Goal: Information Seeking & Learning: Learn about a topic

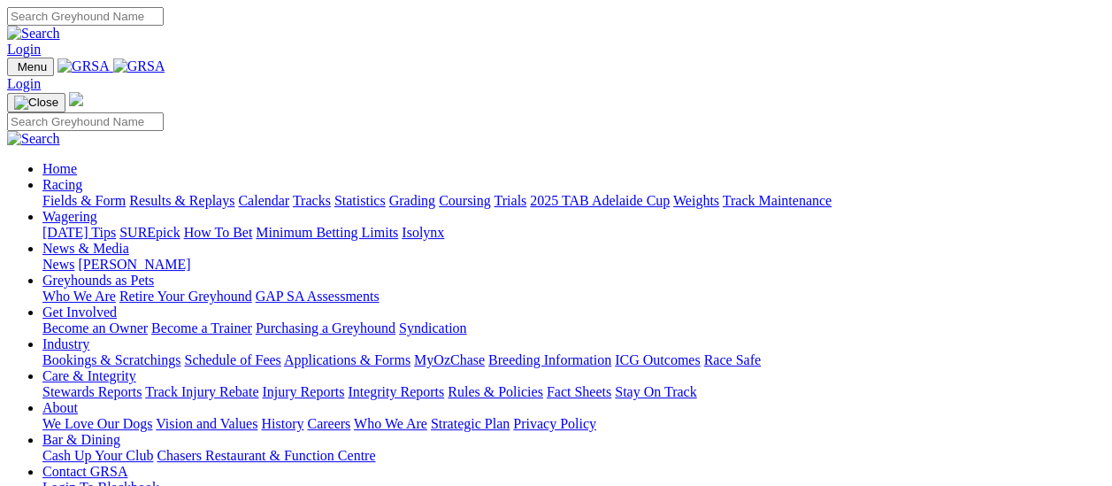
click at [198, 193] on link "Results & Replays" at bounding box center [181, 200] width 105 height 15
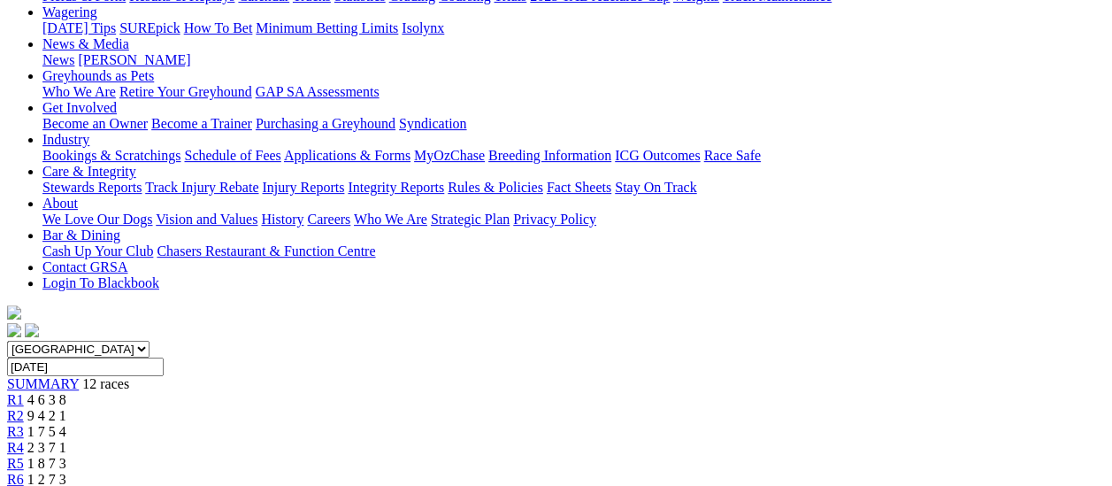
scroll to position [244, 0]
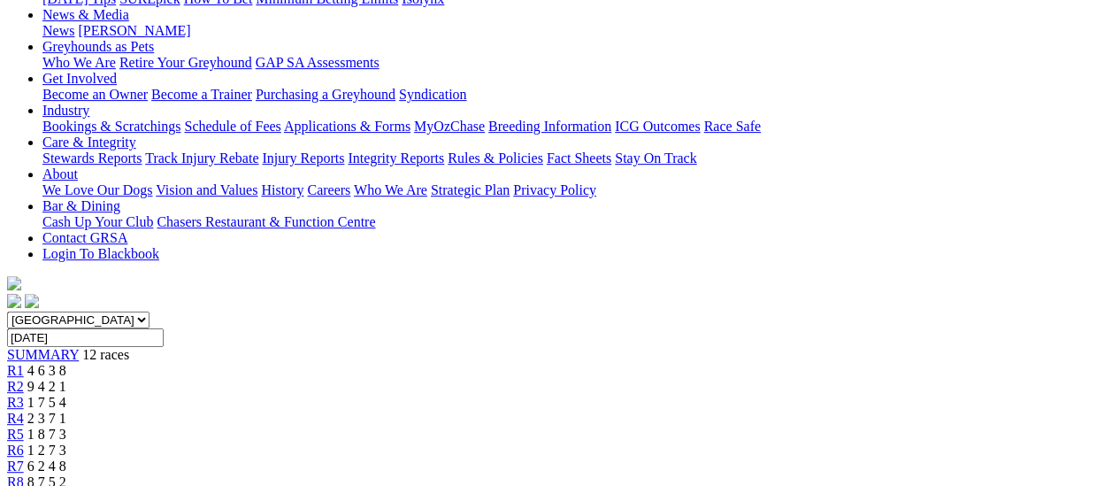
scroll to position [88, 0]
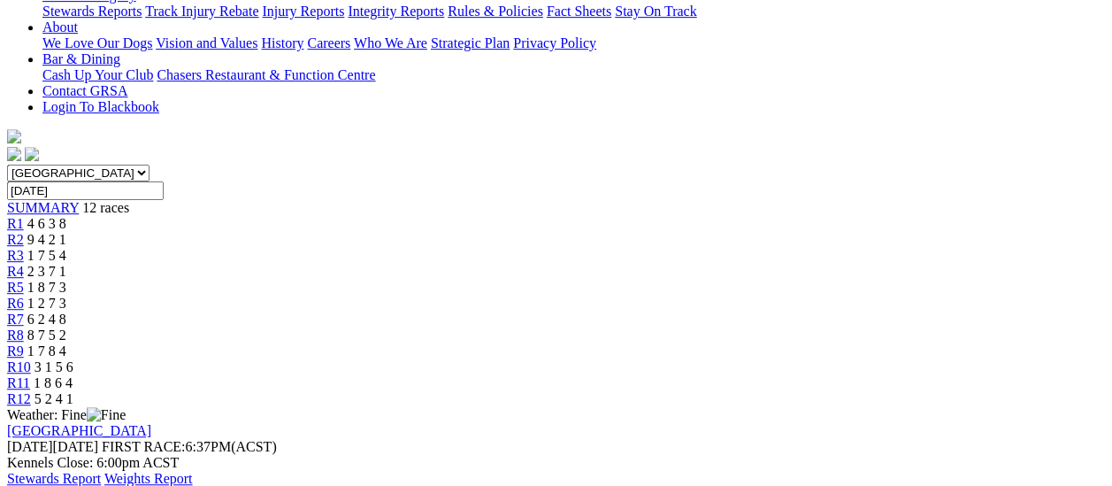
scroll to position [177, 0]
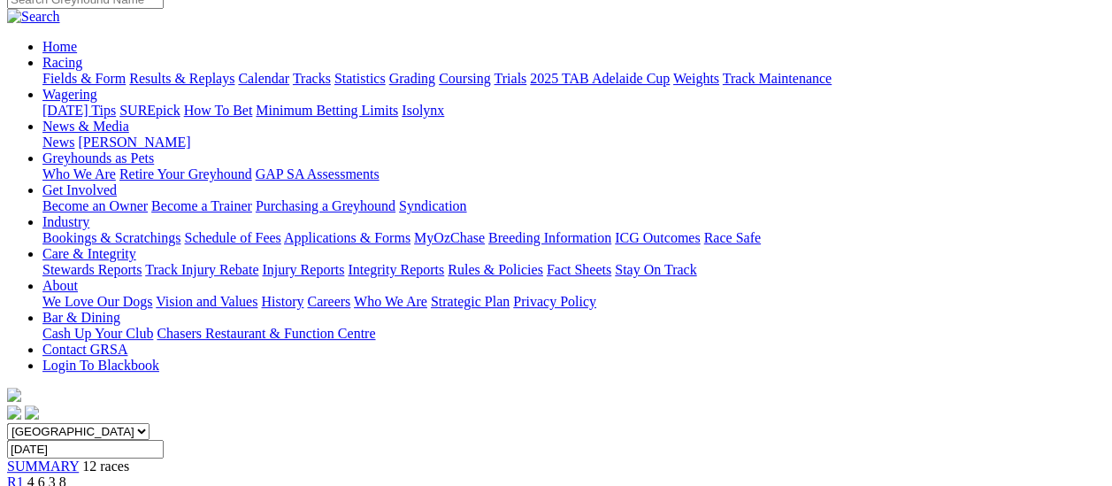
scroll to position [88, 0]
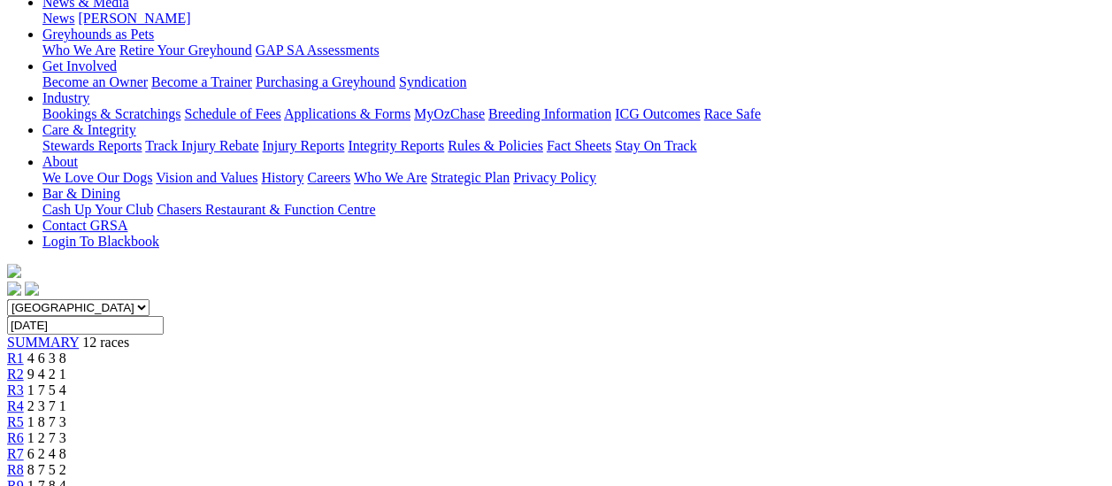
scroll to position [177, 0]
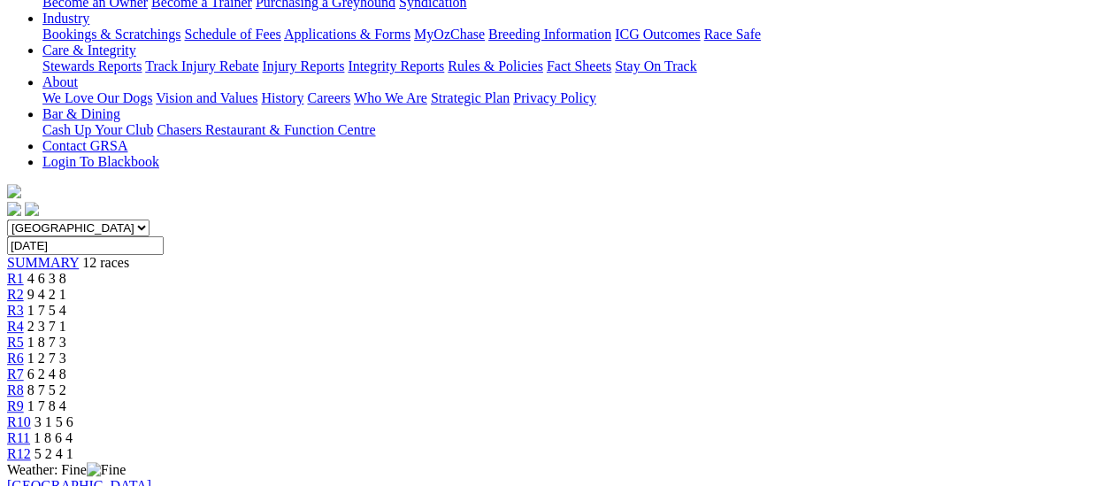
scroll to position [354, 0]
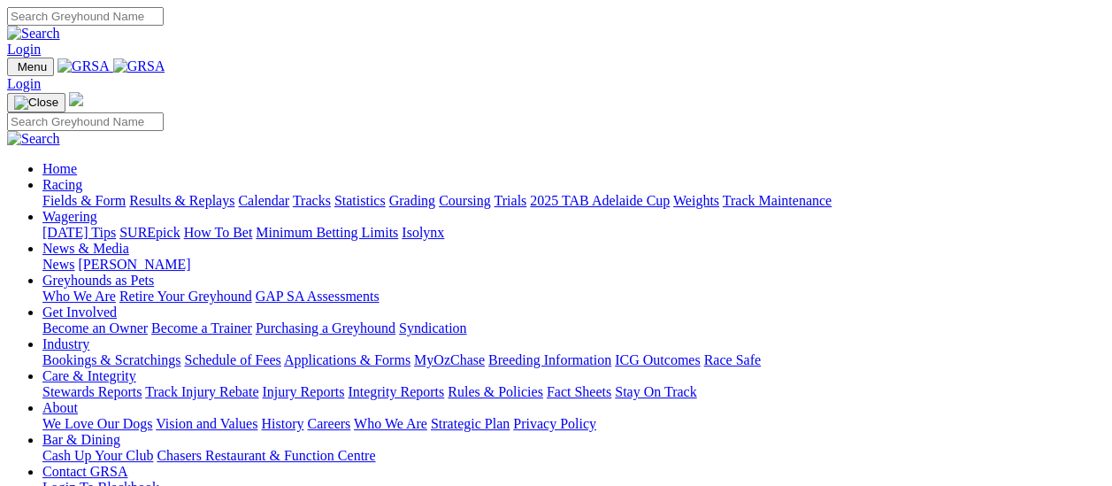
click at [86, 193] on link "Fields & Form" at bounding box center [83, 200] width 83 height 15
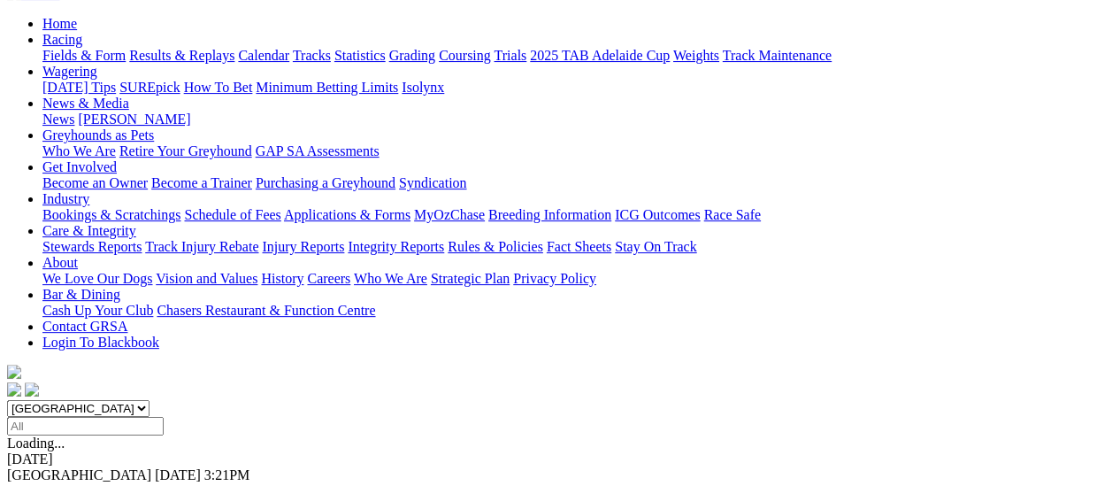
scroll to position [177, 0]
click at [39, 483] on link "F" at bounding box center [35, 490] width 8 height 15
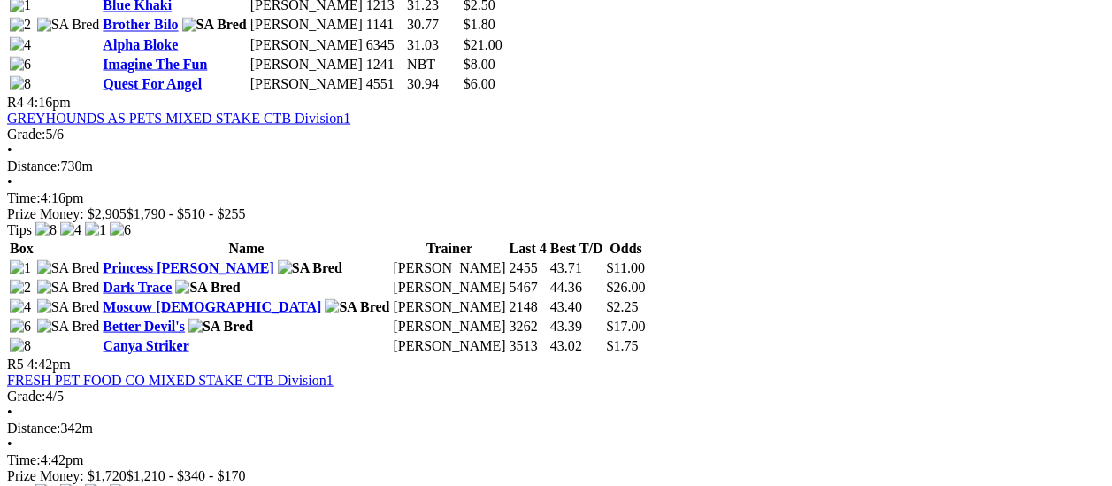
scroll to position [1593, 0]
